Goal: Task Accomplishment & Management: Manage account settings

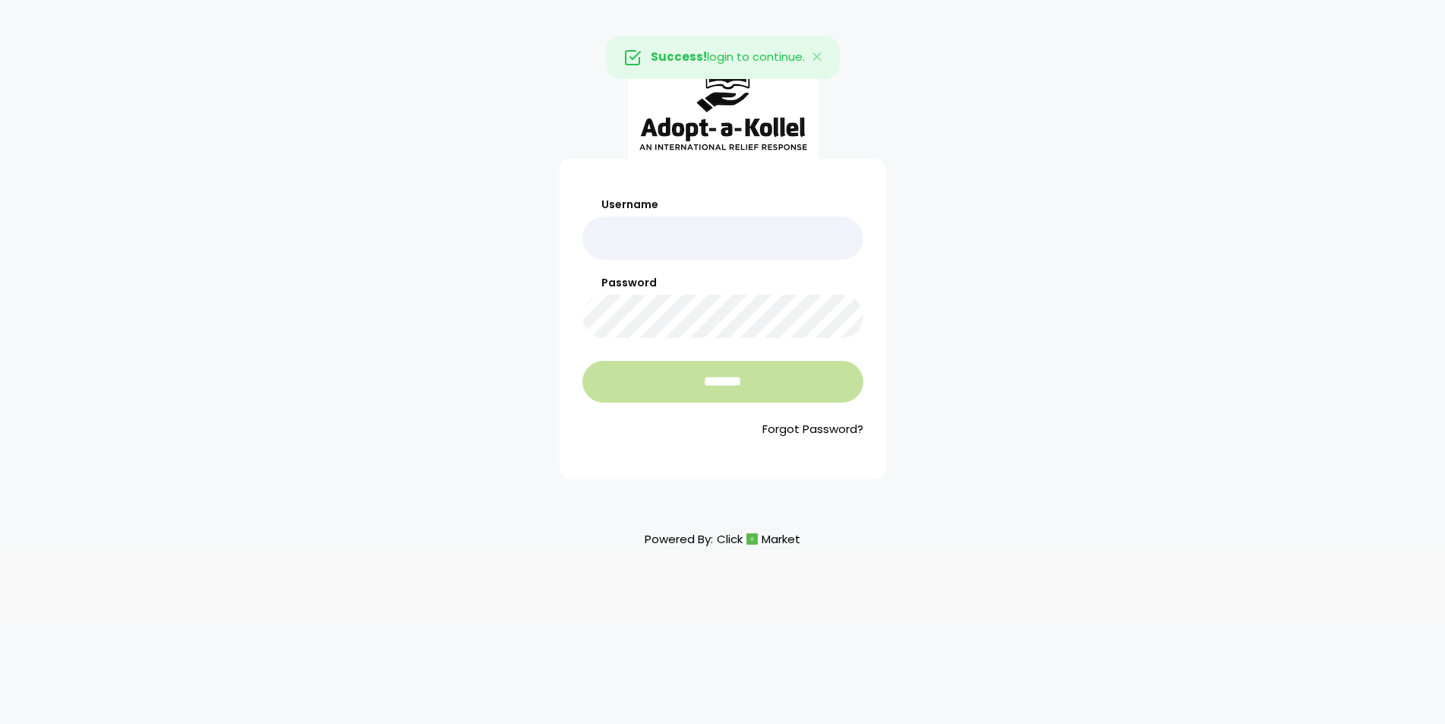
type input "**********"
click at [756, 398] on input "*******" at bounding box center [722, 382] width 281 height 42
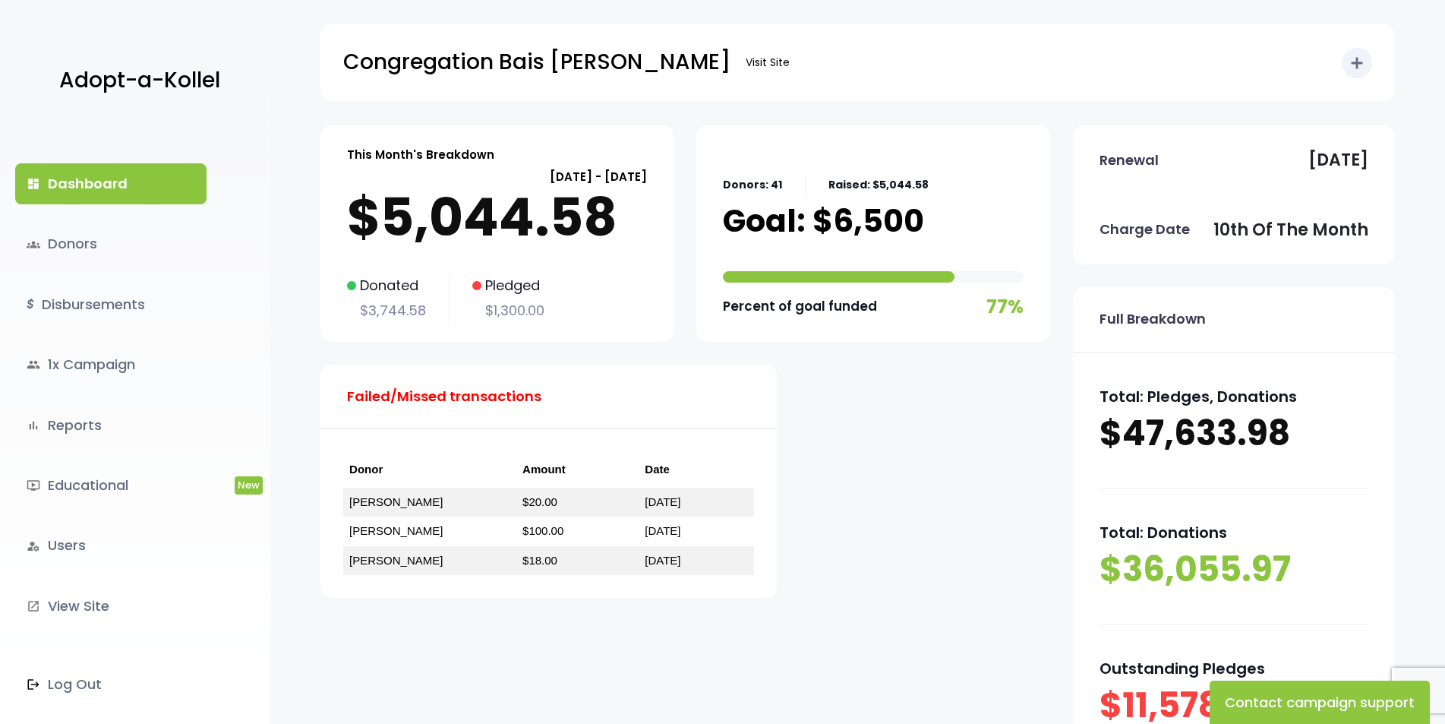
click at [556, 279] on div "Donated $3,744.58 Pledged $1,300.00" at bounding box center [497, 297] width 300 height 49
click at [564, 246] on p "$5,044.58" at bounding box center [497, 217] width 300 height 61
click at [67, 245] on link "groups Donors" at bounding box center [110, 243] width 191 height 41
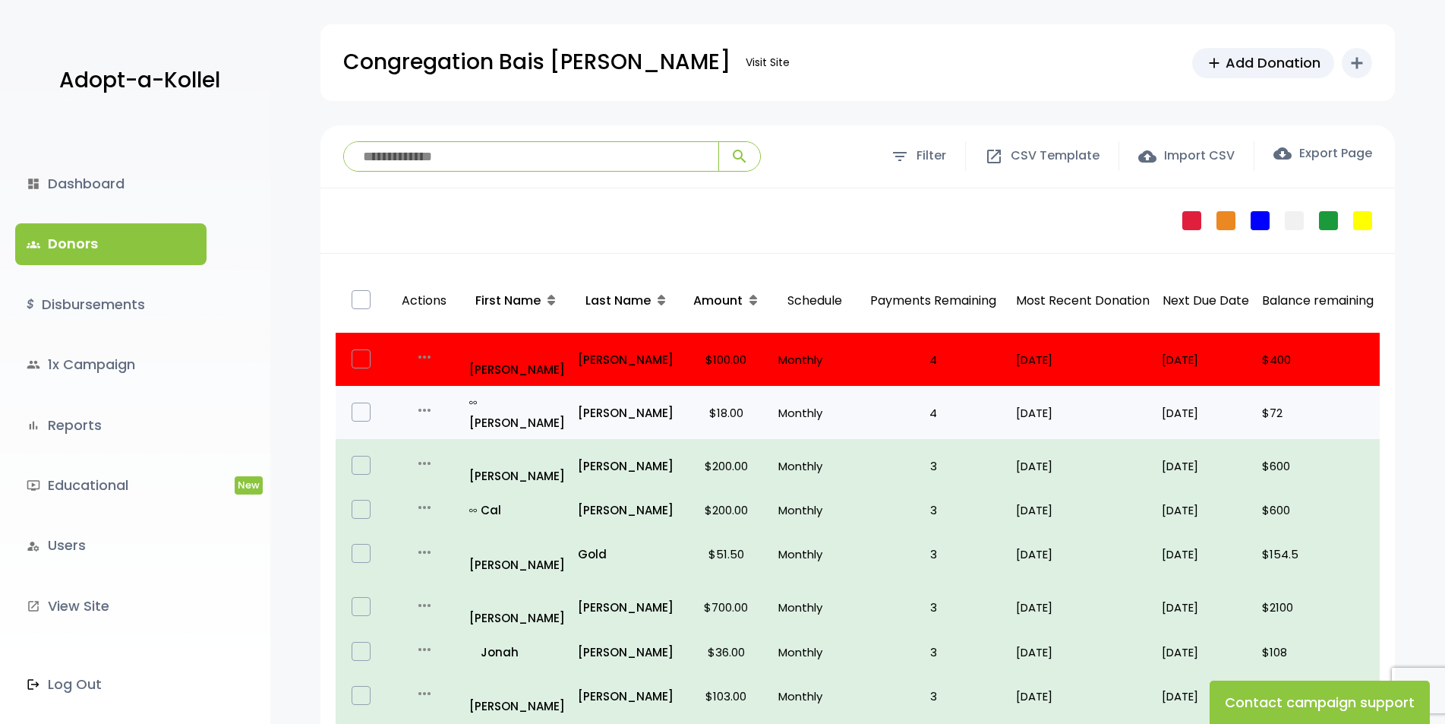
click at [347, 402] on div at bounding box center [361, 411] width 39 height 19
click at [362, 402] on label at bounding box center [361, 411] width 19 height 19
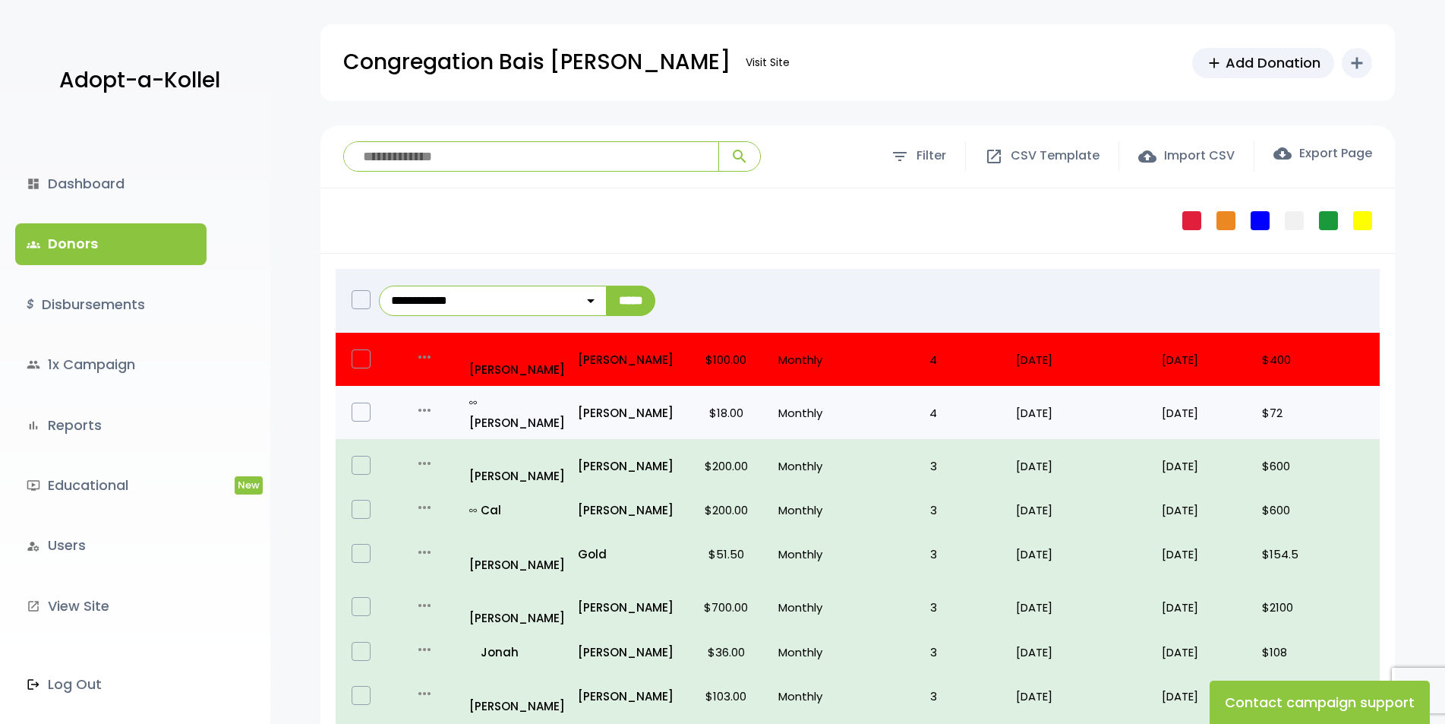
click at [364, 402] on label at bounding box center [361, 411] width 19 height 19
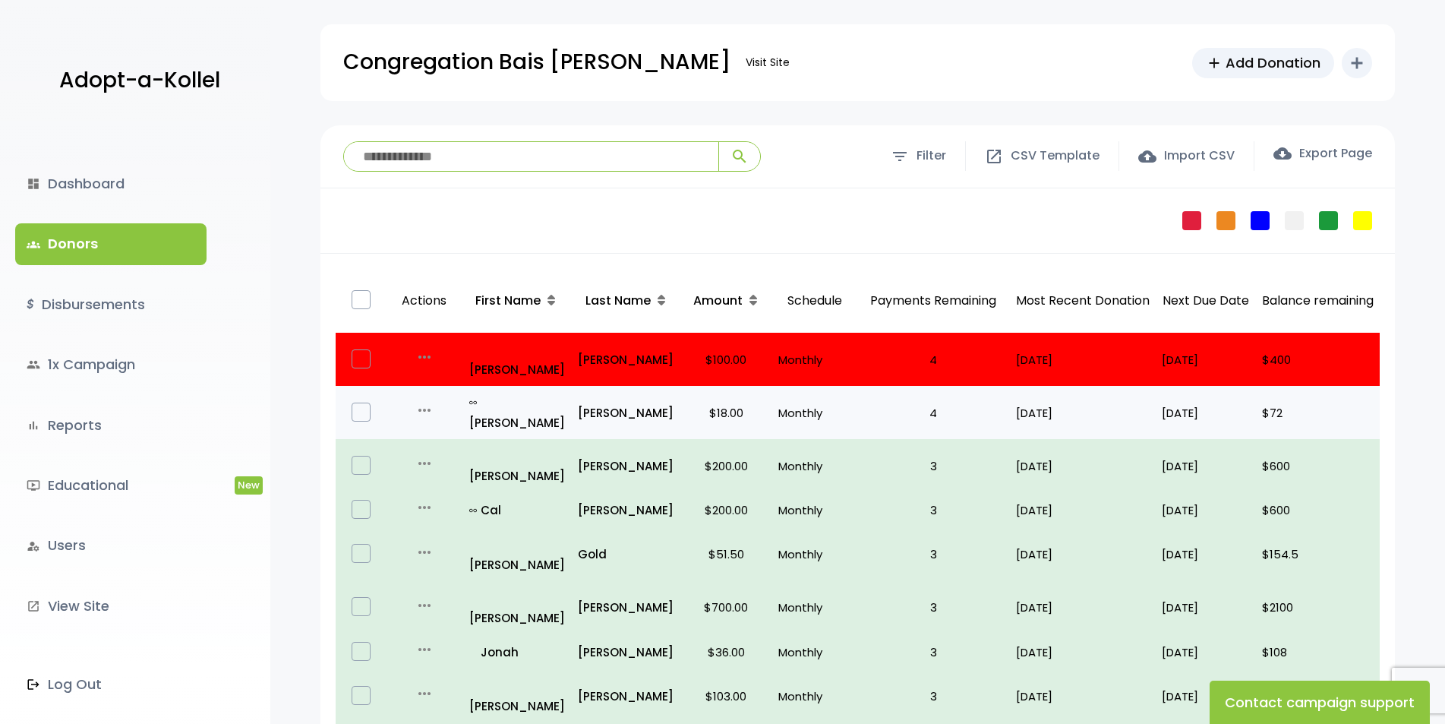
click at [808, 402] on p "Monthly" at bounding box center [814, 412] width 72 height 21
click at [578, 402] on p "[PERSON_NAME]" at bounding box center [626, 412] width 96 height 21
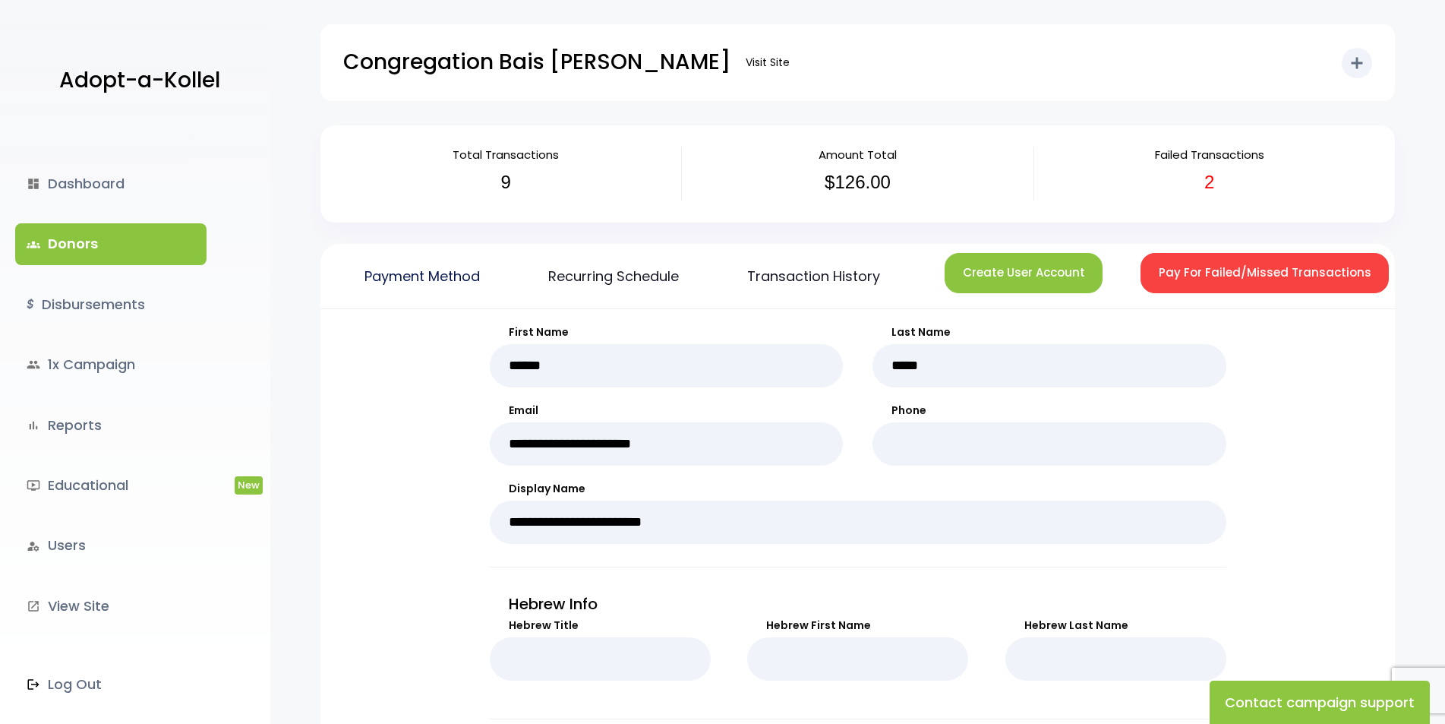
click at [440, 281] on link "Payment Method" at bounding box center [422, 276] width 161 height 65
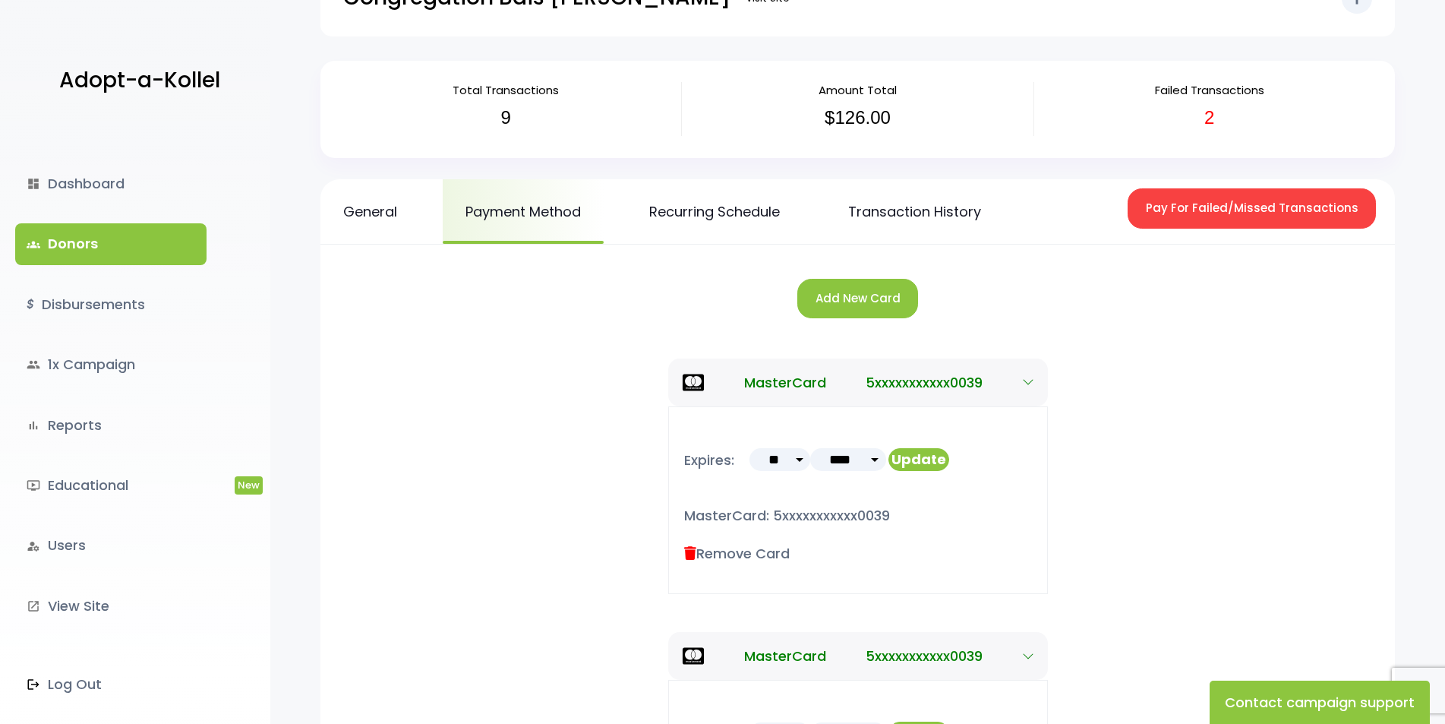
scroll to position [228, 0]
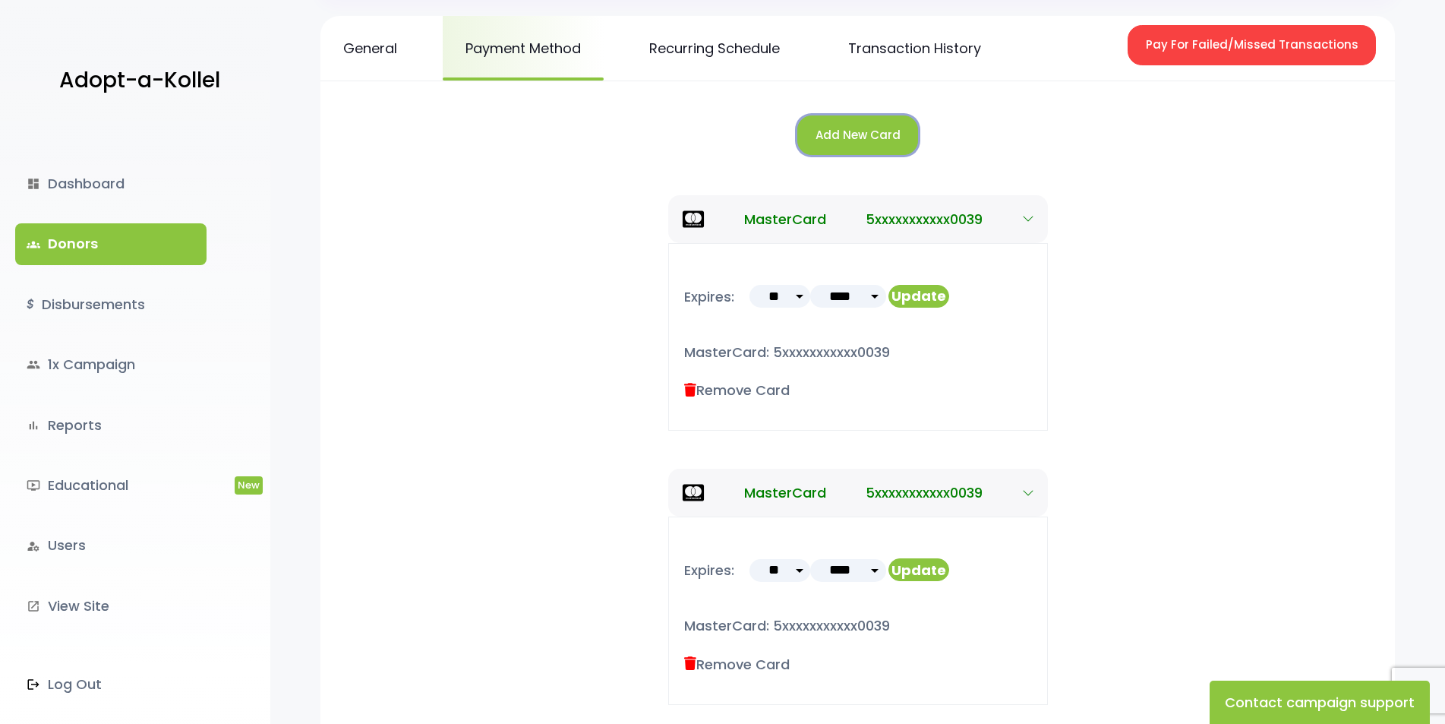
click at [892, 142] on button "Add New Card" at bounding box center [857, 135] width 121 height 40
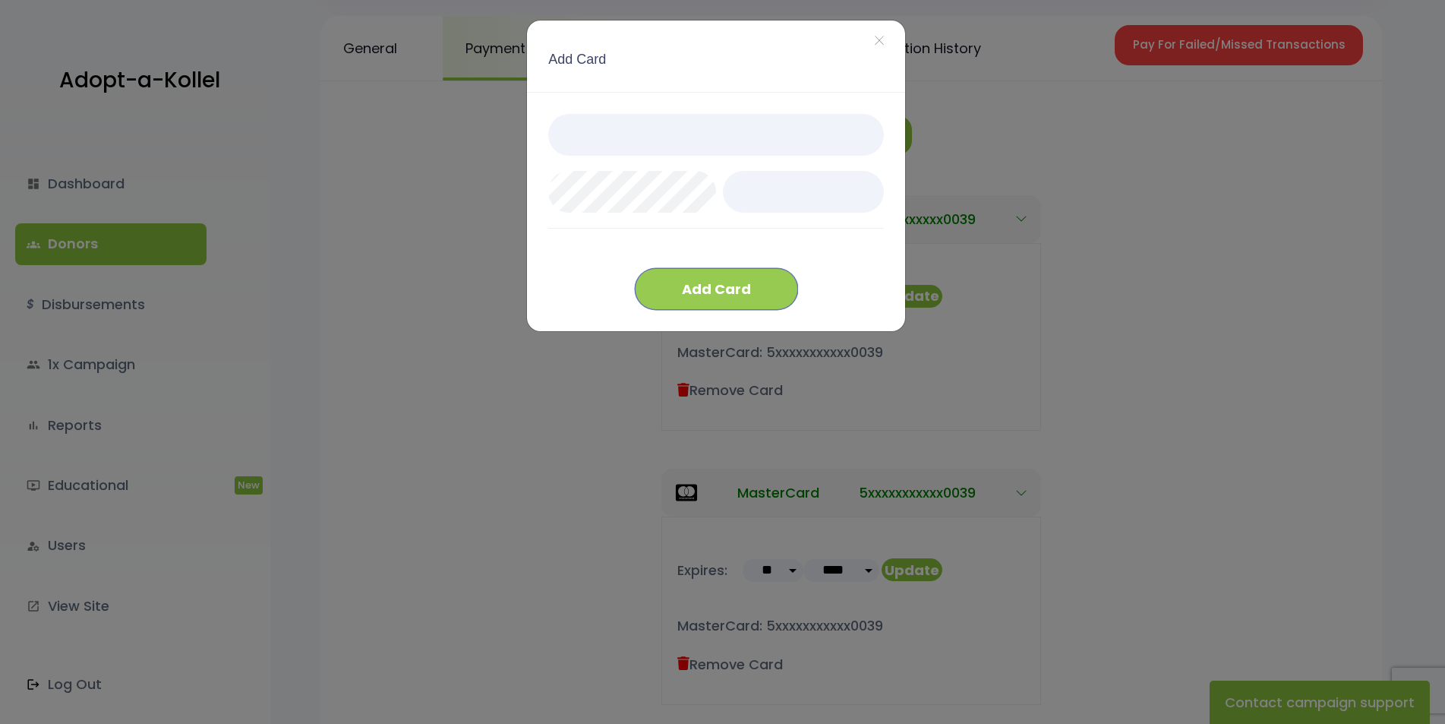
click at [730, 292] on button "Add Card" at bounding box center [716, 289] width 163 height 42
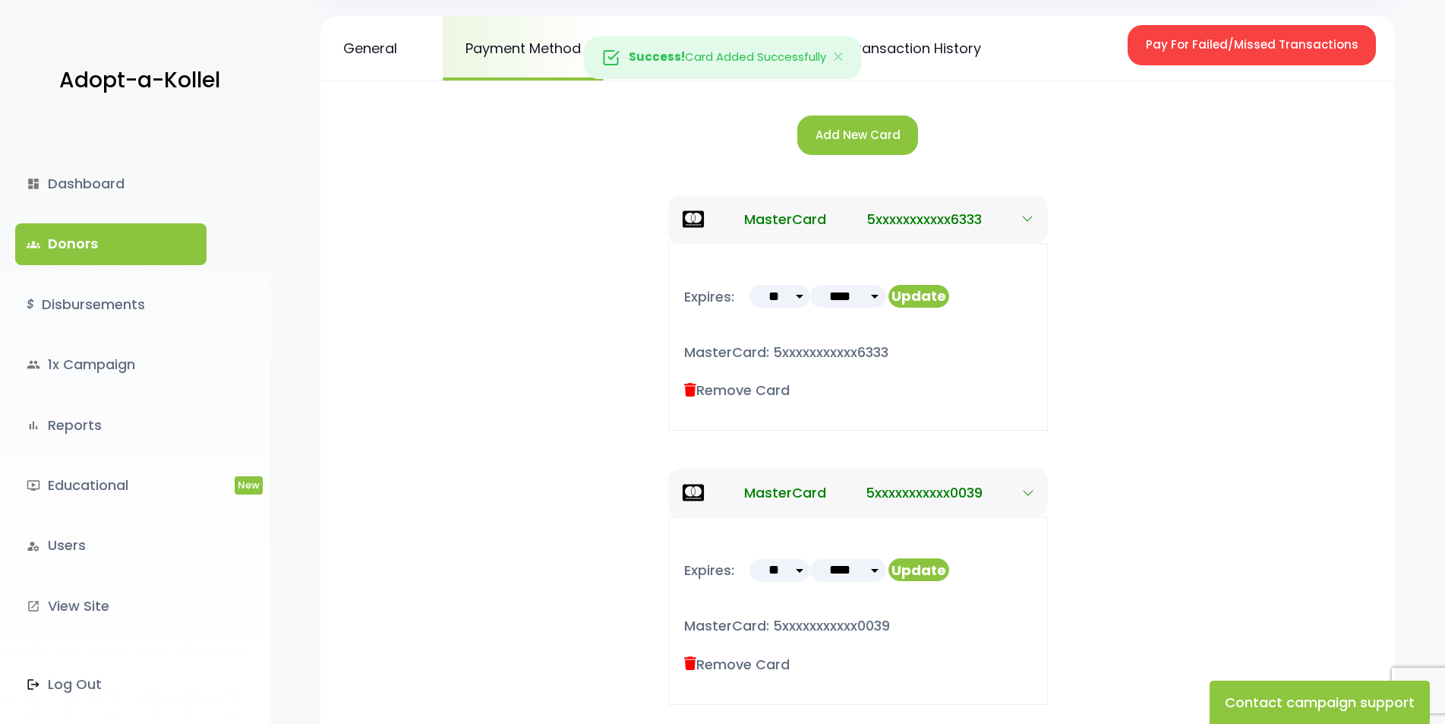
scroll to position [228, 0]
click at [1236, 55] on button "Pay For Failed/Missed Transactions" at bounding box center [1252, 45] width 248 height 40
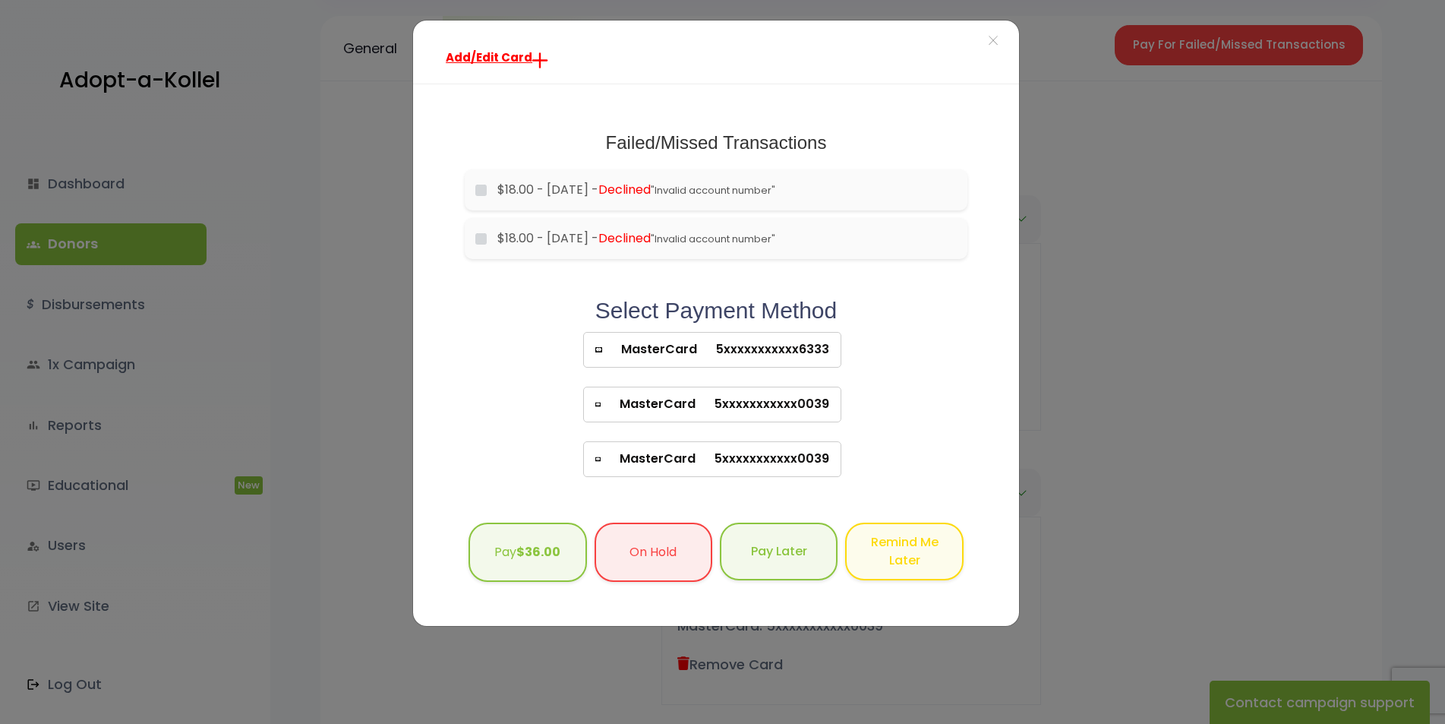
click at [720, 348] on span "5xxxxxxxxxxx6333" at bounding box center [763, 349] width 132 height 18
click at [522, 550] on b "$36.00" at bounding box center [538, 549] width 44 height 17
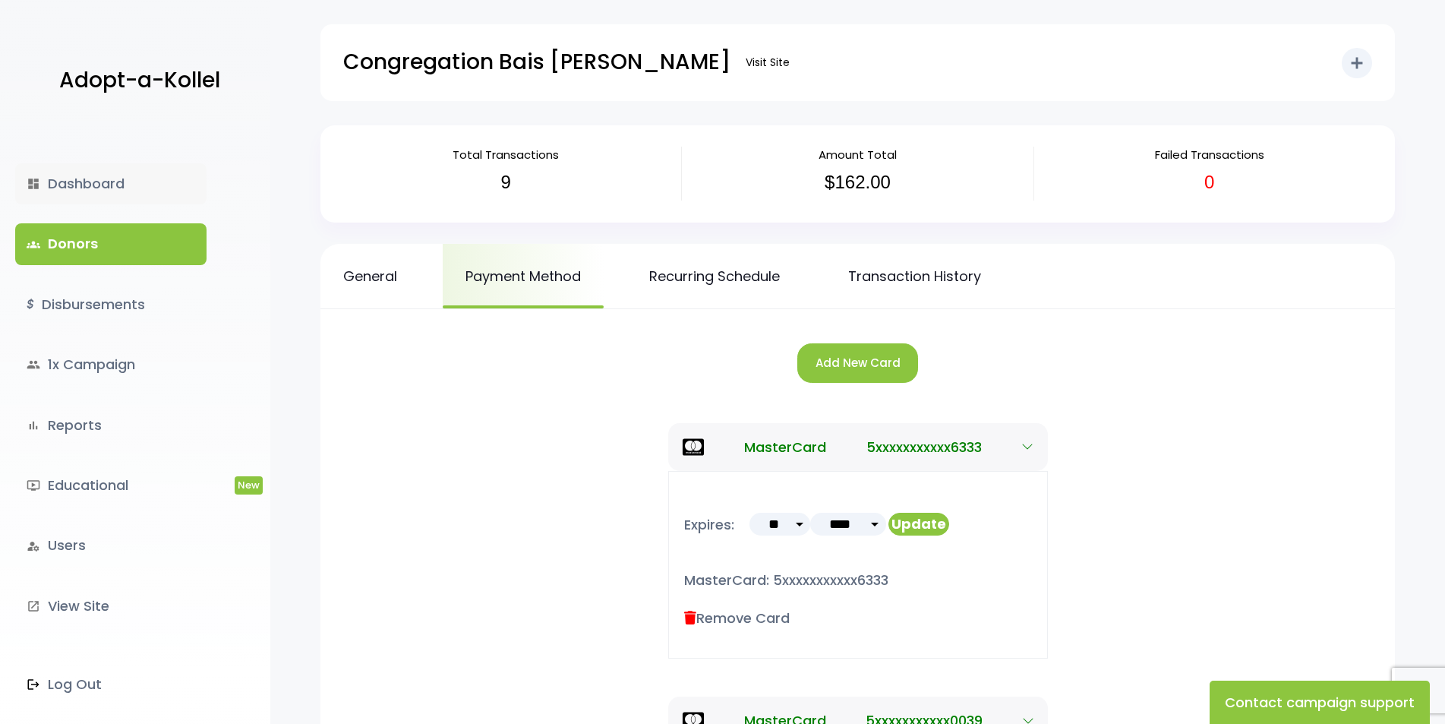
click at [103, 185] on link "dashboard Dashboard" at bounding box center [110, 183] width 191 height 41
